Goal: Navigation & Orientation: Find specific page/section

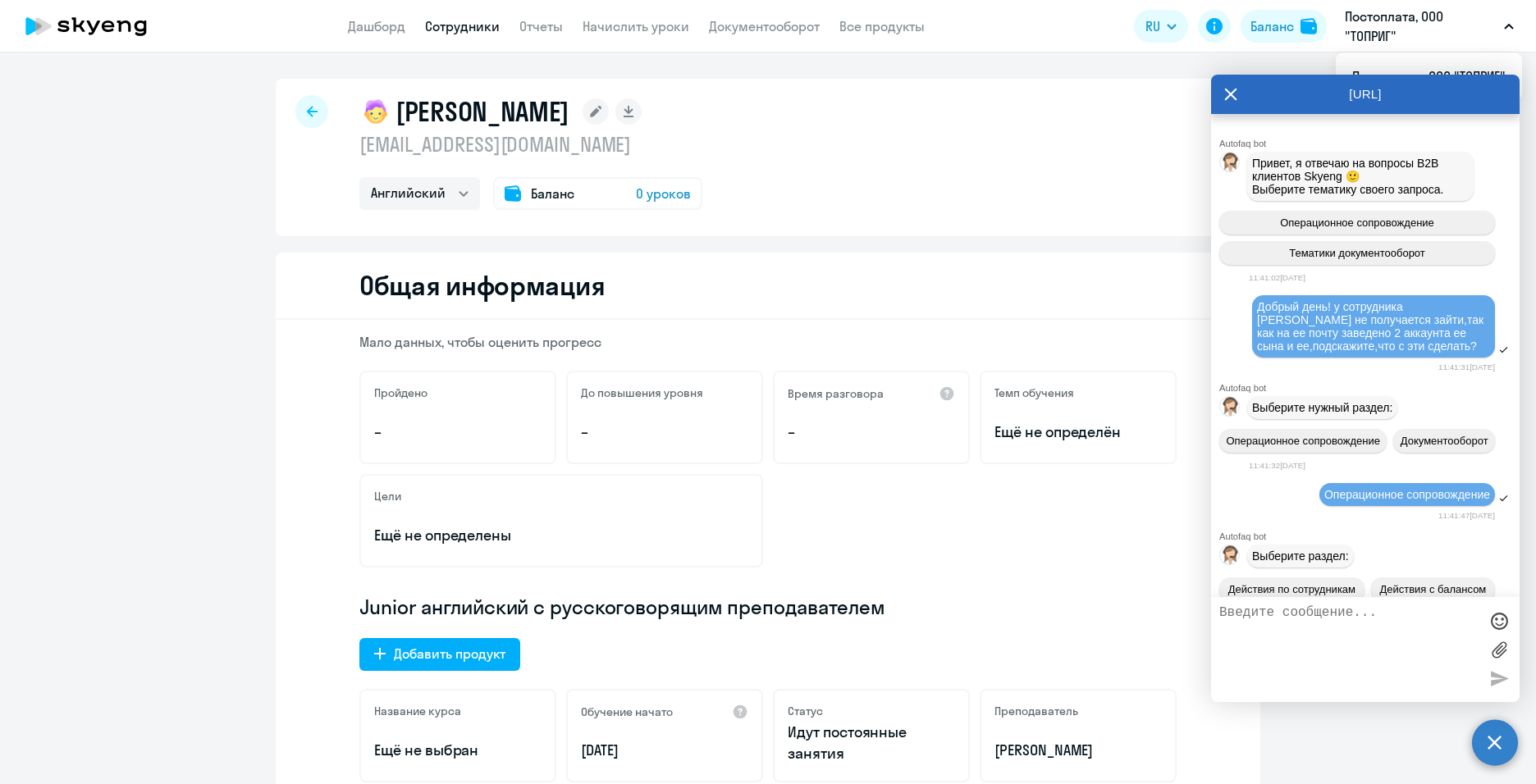
select select "english"
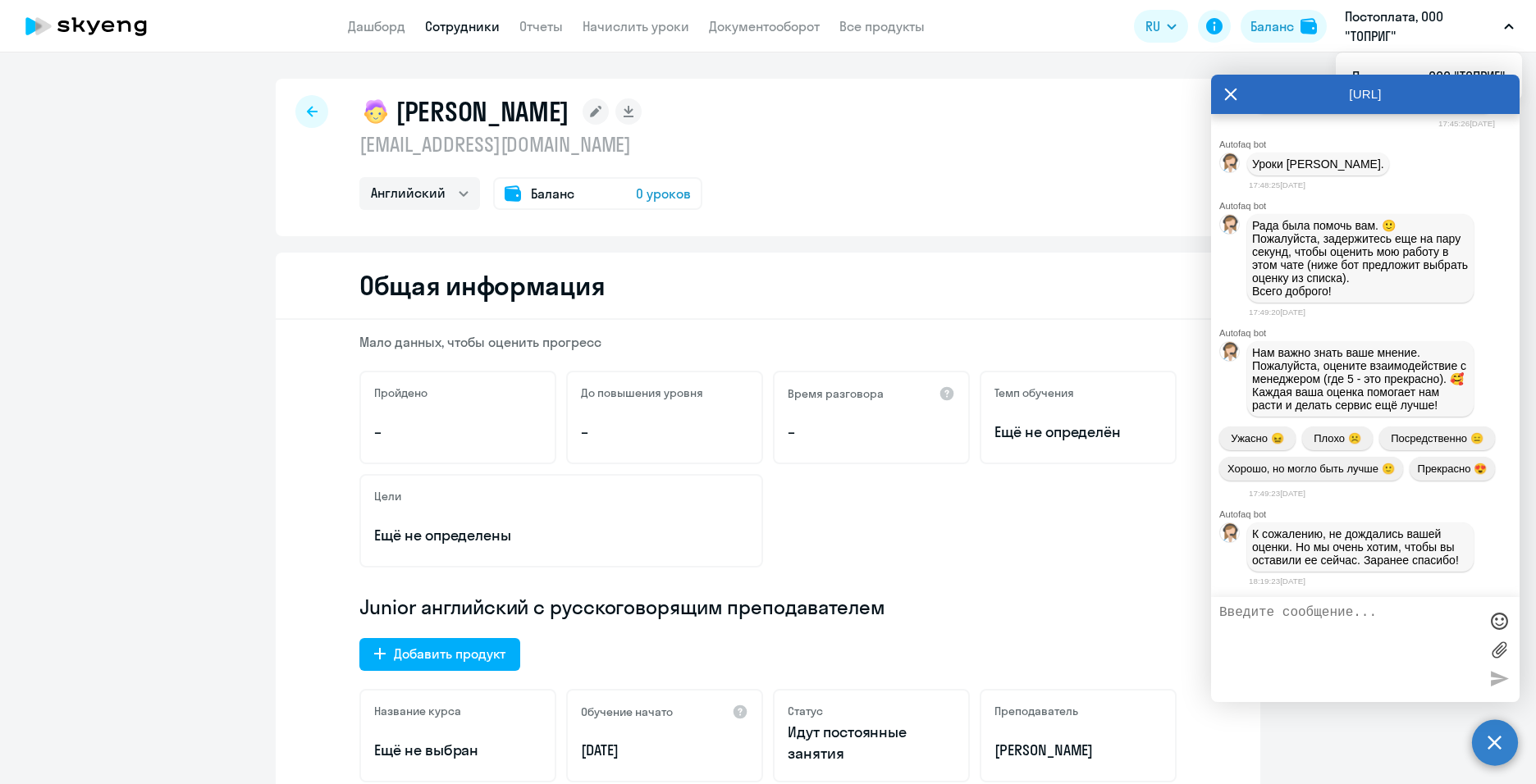
scroll to position [20541, 0]
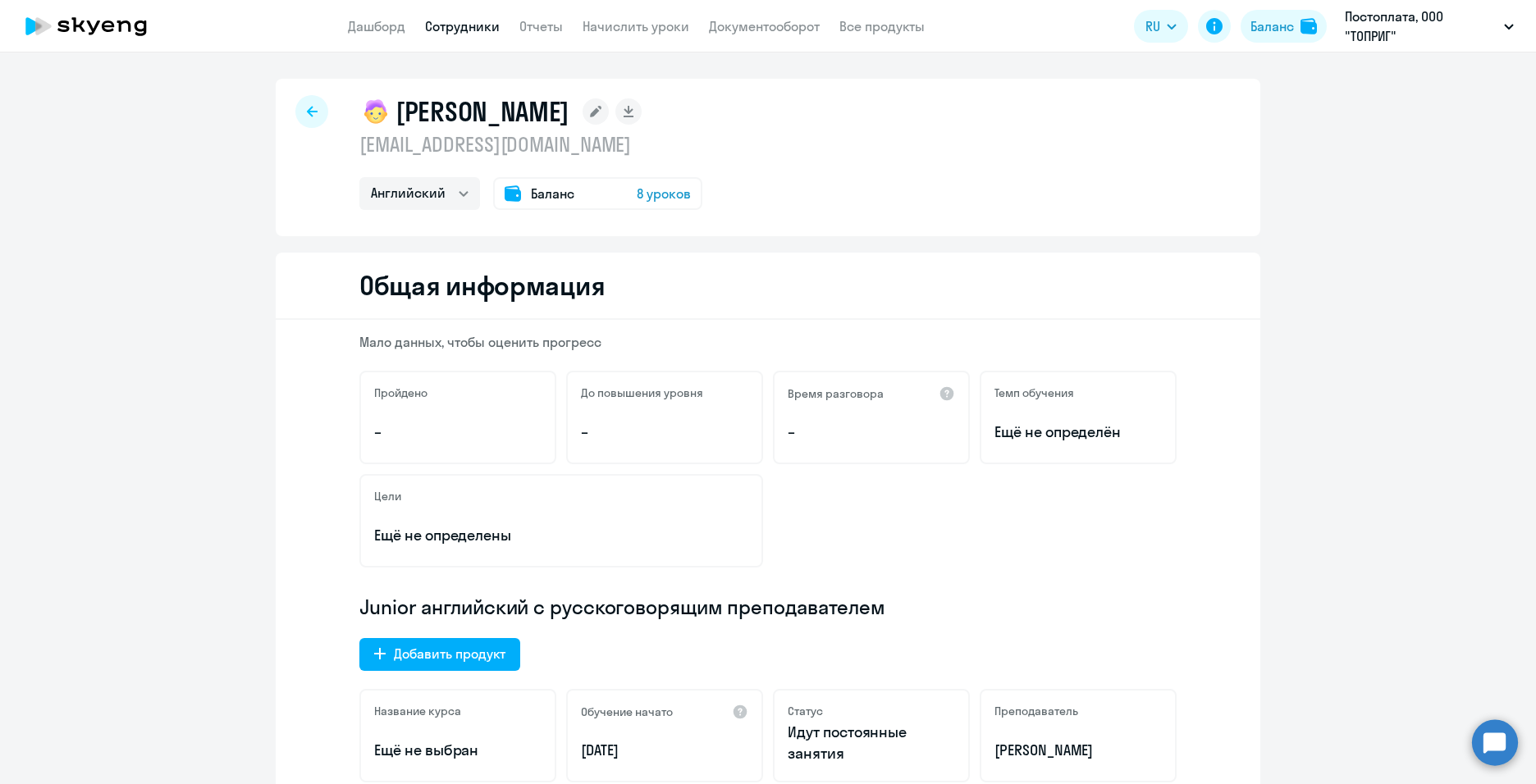
select select "english"
click at [295, 117] on div at bounding box center [311, 111] width 33 height 33
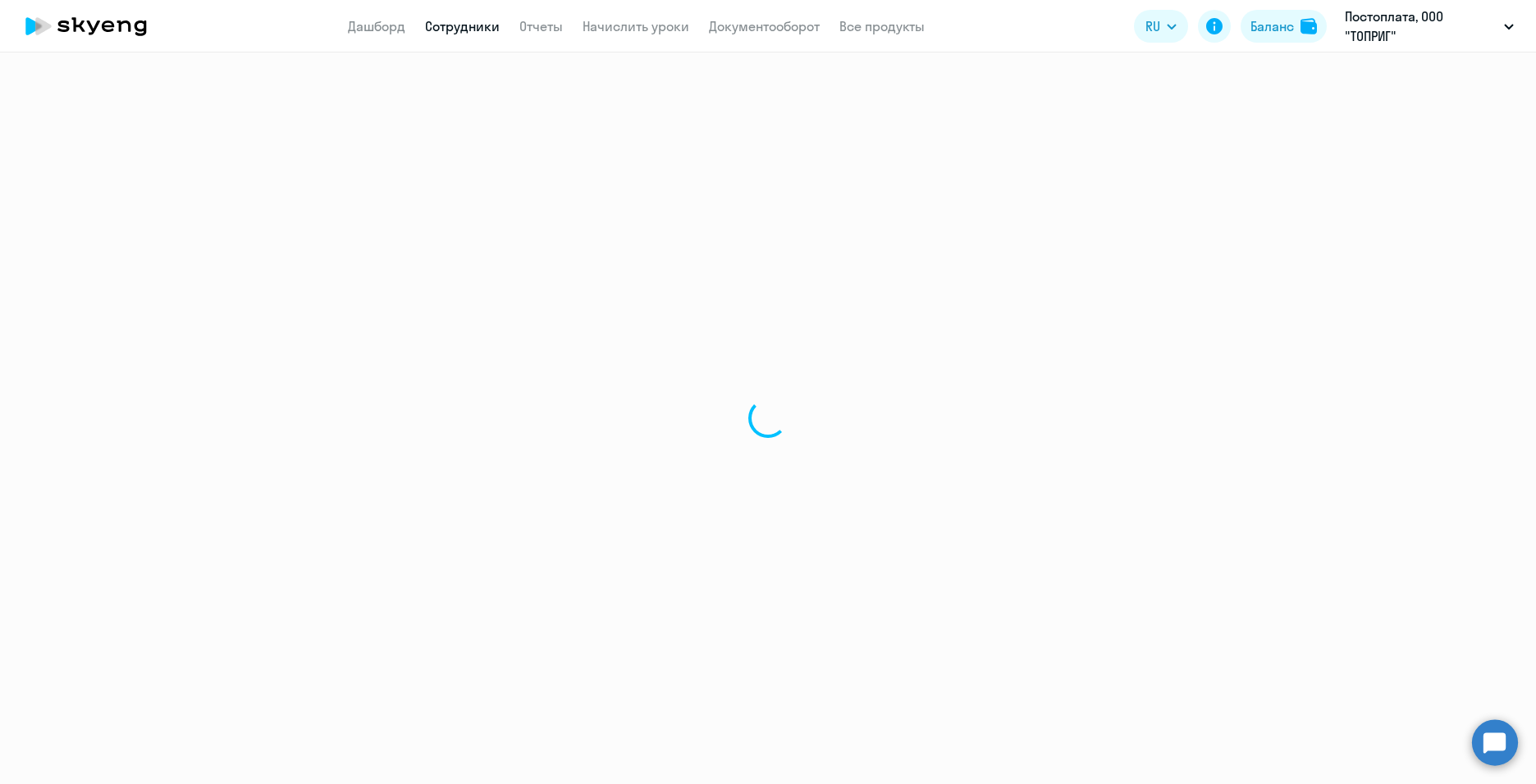
select select "30"
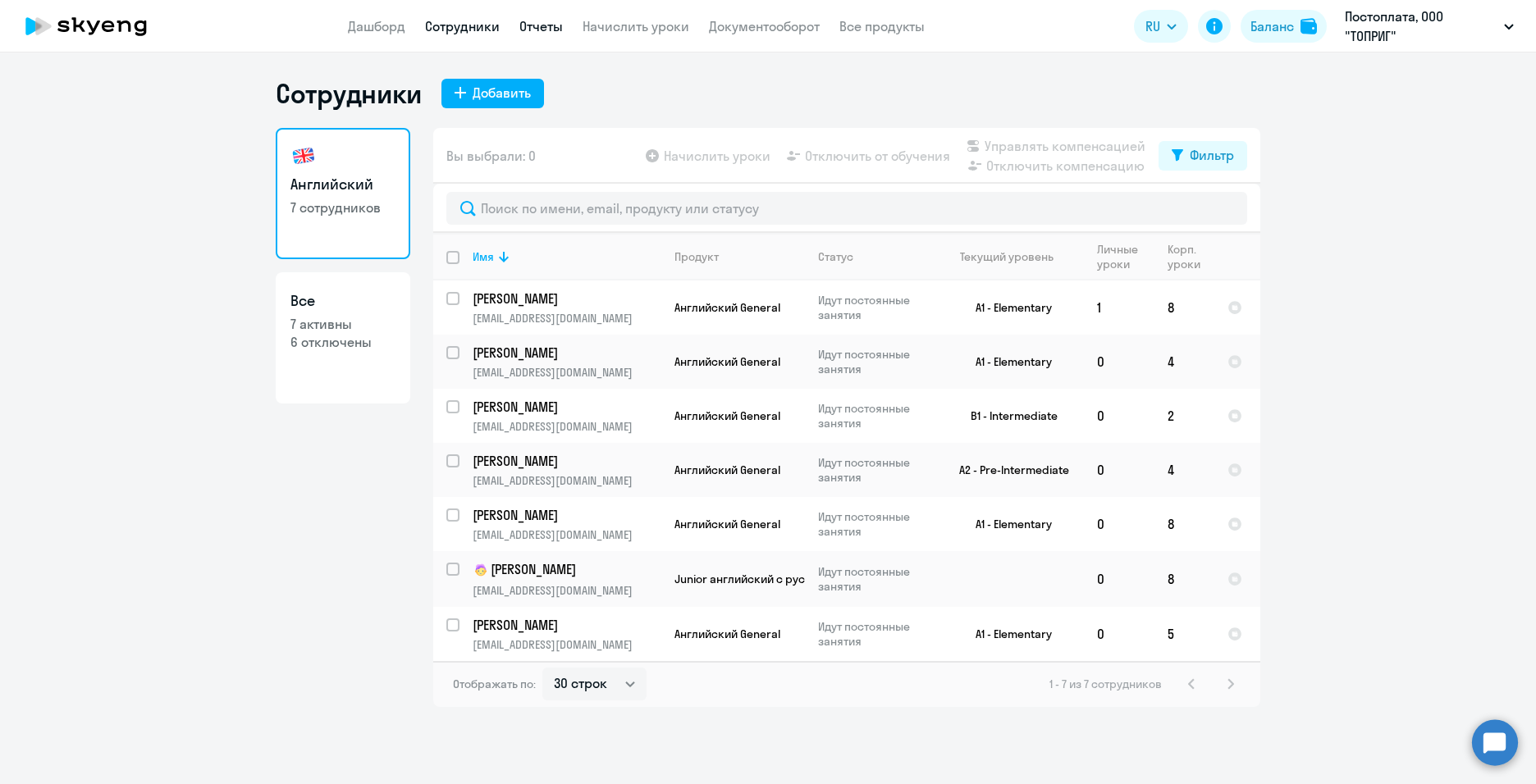
click at [535, 24] on link "Отчеты" at bounding box center [541, 26] width 44 height 17
click at [549, 30] on link "Отчеты" at bounding box center [541, 26] width 44 height 17
click at [638, 26] on link "Начислить уроки" at bounding box center [637, 26] width 107 height 17
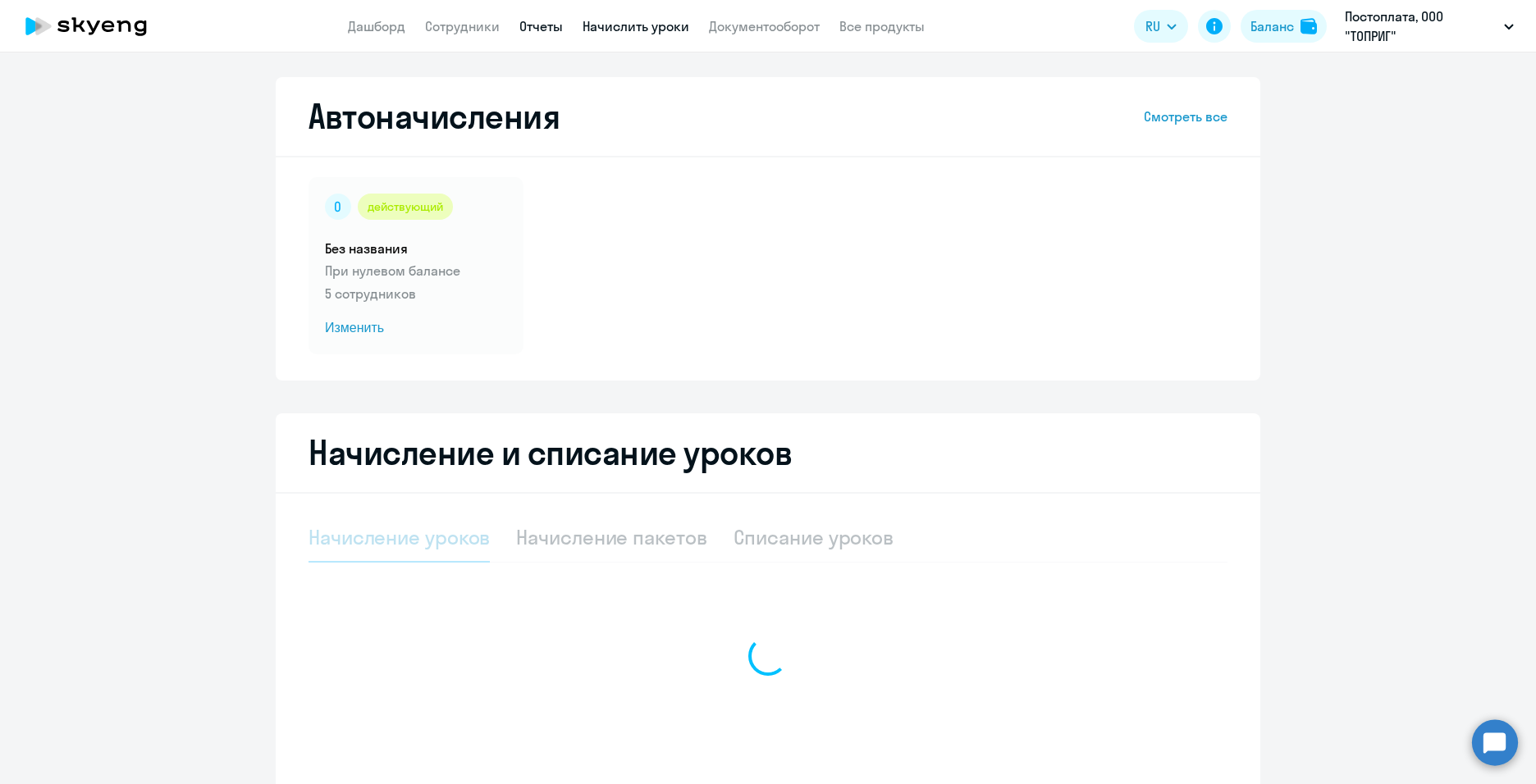
click at [554, 30] on link "Отчеты" at bounding box center [541, 26] width 44 height 17
select select "10"
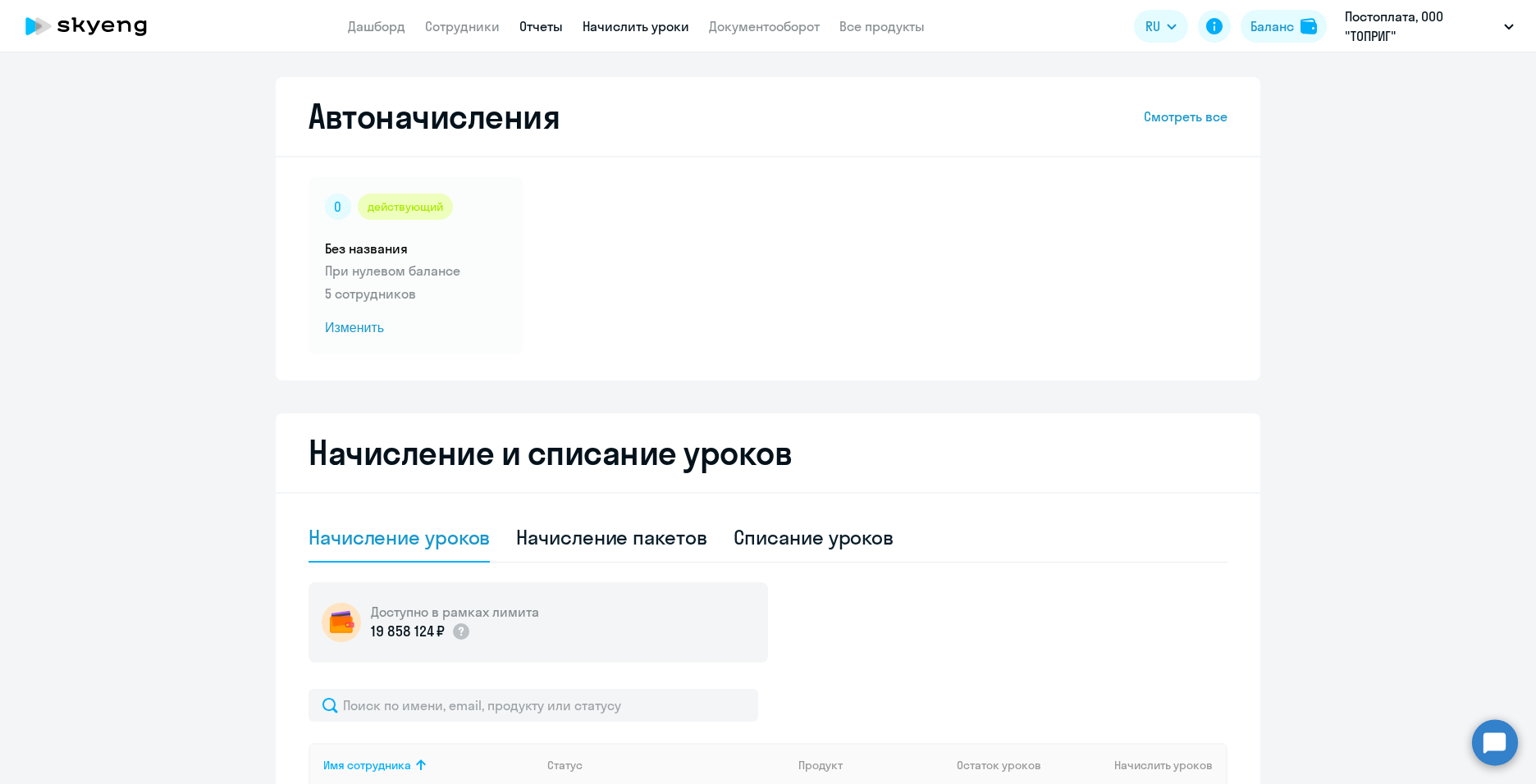
click at [559, 28] on link "Отчеты" at bounding box center [541, 26] width 44 height 17
click at [762, 26] on link "Документооборот" at bounding box center [765, 26] width 111 height 17
